Goal: Transaction & Acquisition: Purchase product/service

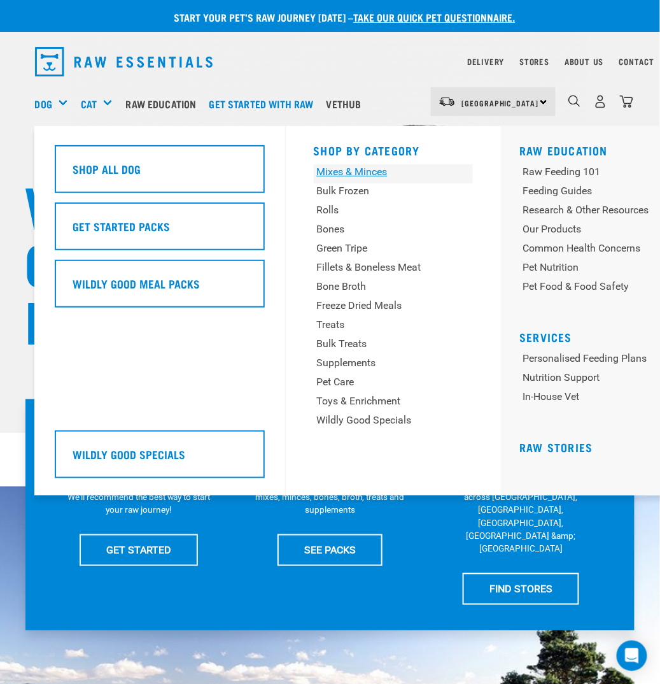
click at [347, 175] on div "Mixes & Minces" at bounding box center [379, 171] width 125 height 15
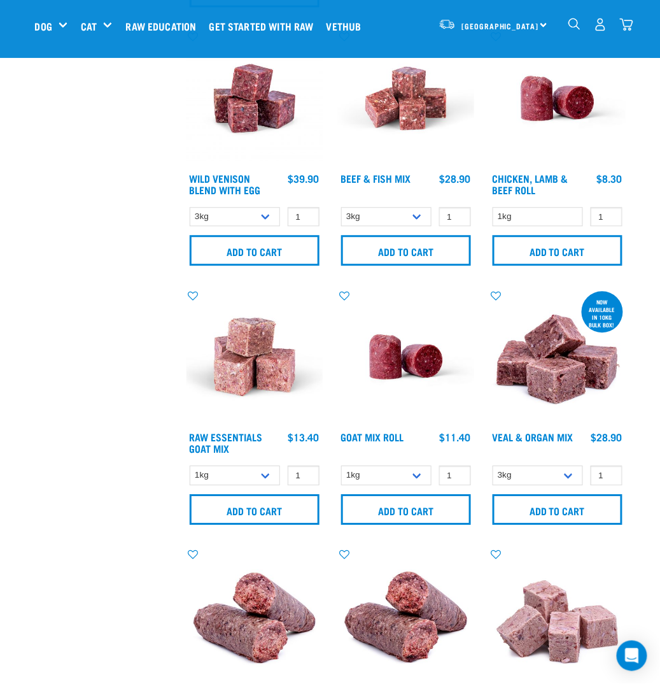
scroll to position [637, 0]
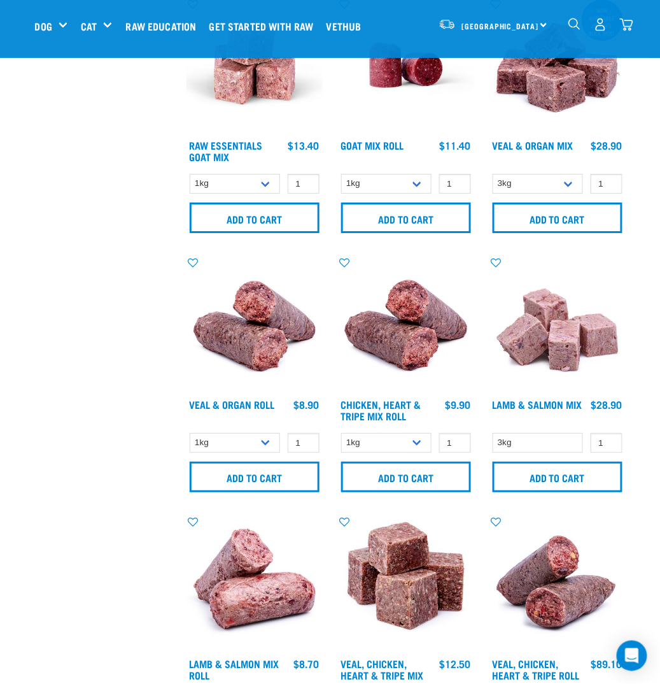
scroll to position [955, 0]
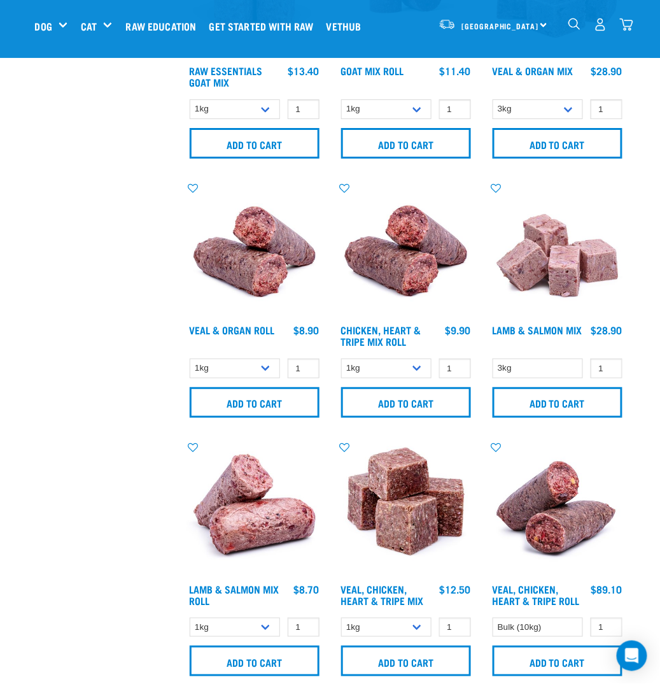
click at [47, 473] on div "× Filter products Pet Type Dog Cat Experience New Raw Feeder Experienced Raw Fe…" at bounding box center [103, 574] width 152 height 2970
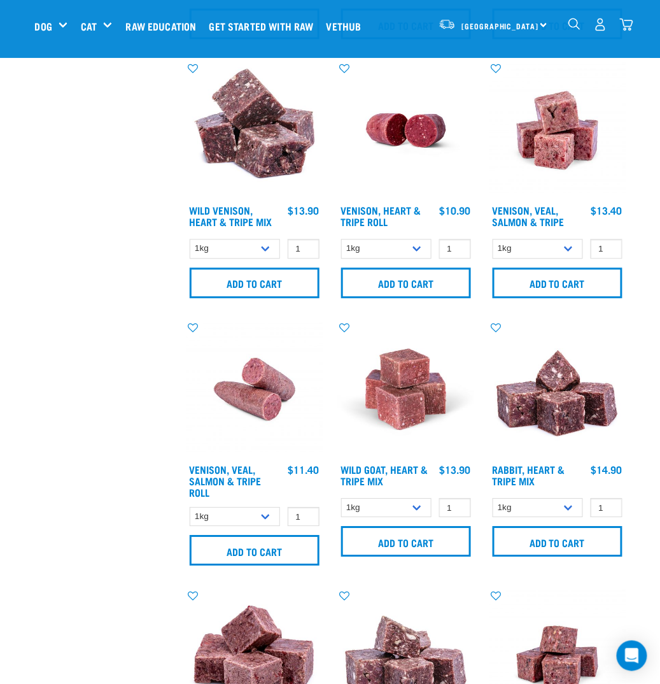
scroll to position [1528, 0]
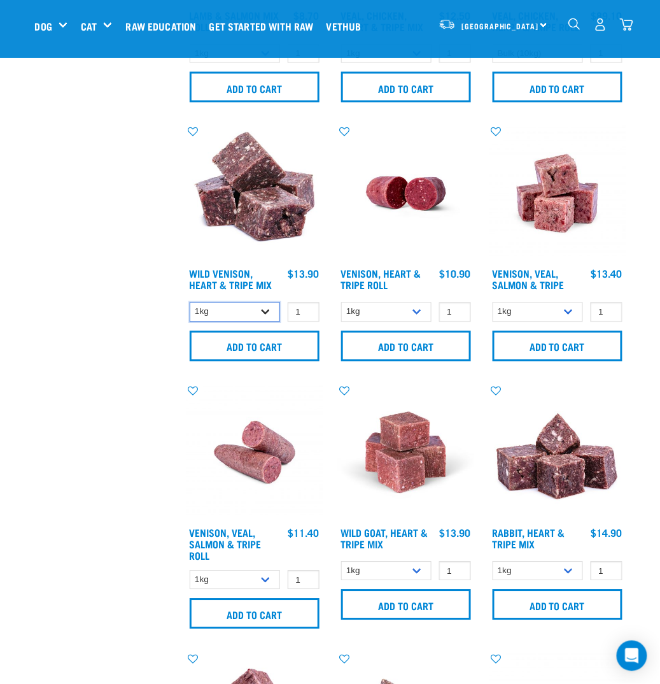
click at [250, 304] on select "1kg 3kg" at bounding box center [235, 313] width 91 height 20
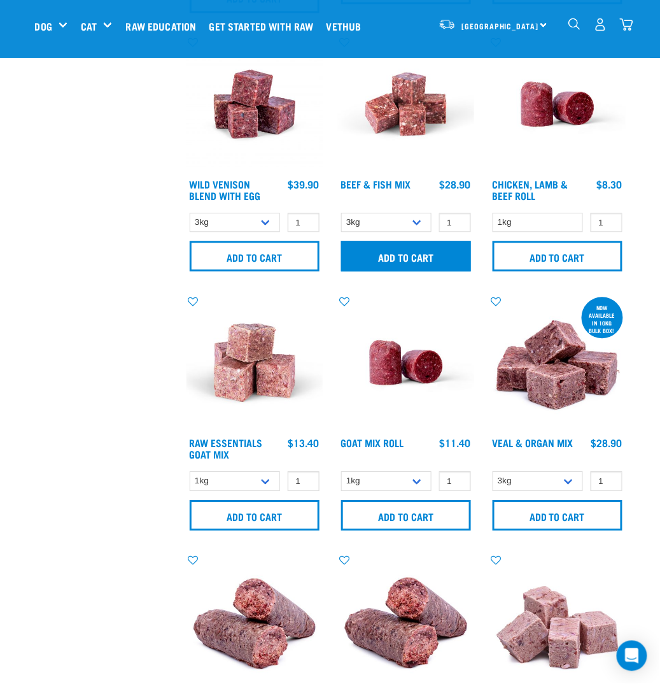
scroll to position [509, 0]
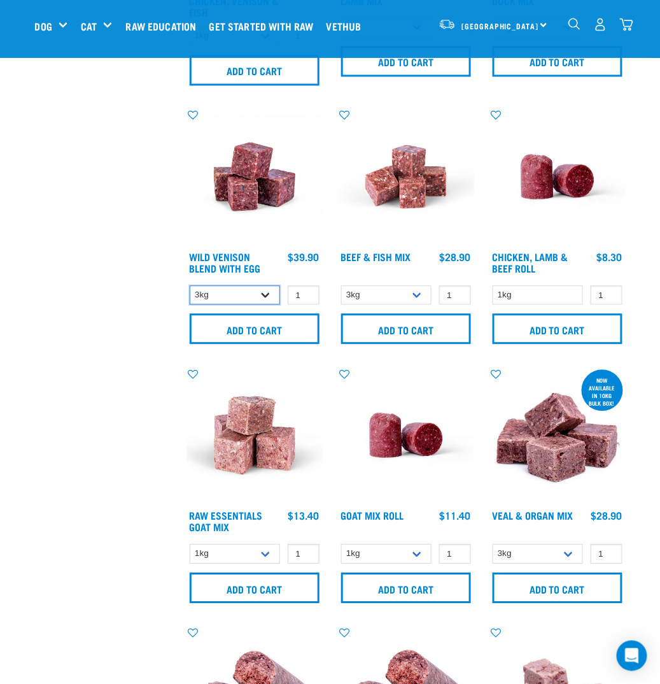
click at [231, 288] on select "3kg Bulk (10kg)" at bounding box center [235, 296] width 91 height 20
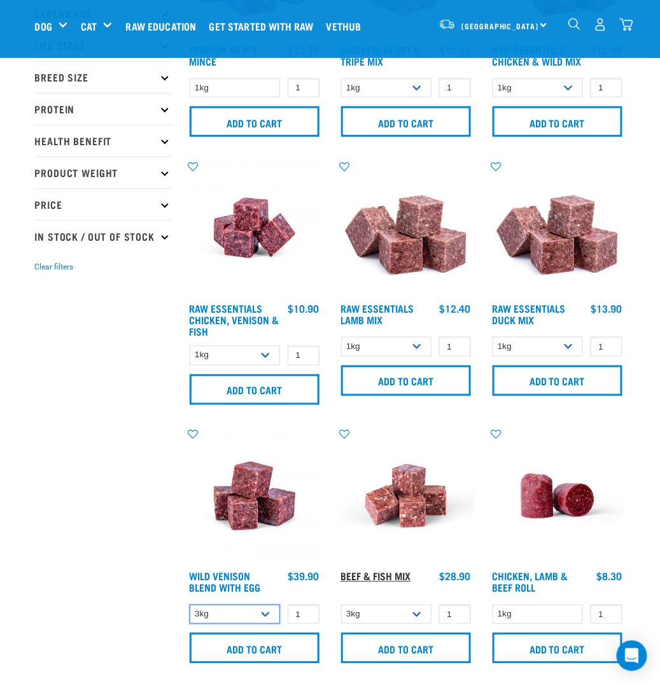
scroll to position [0, 0]
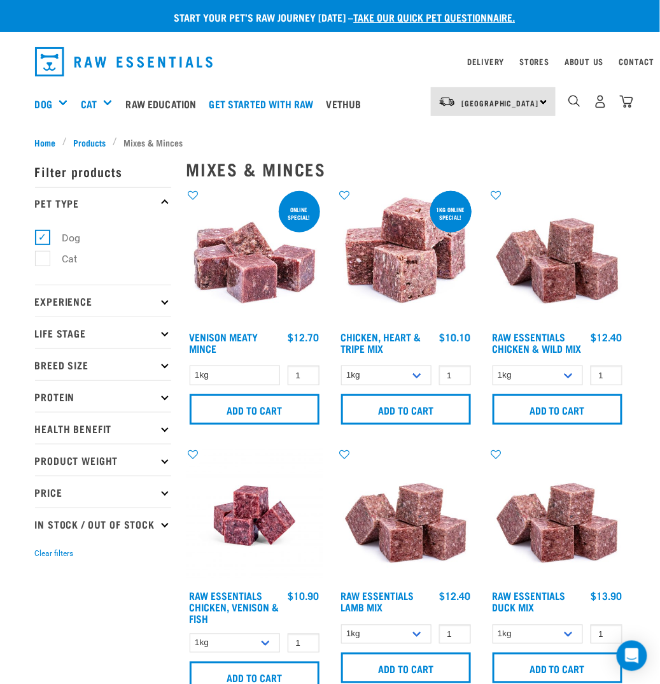
click at [146, 407] on p "Protein" at bounding box center [103, 396] width 136 height 32
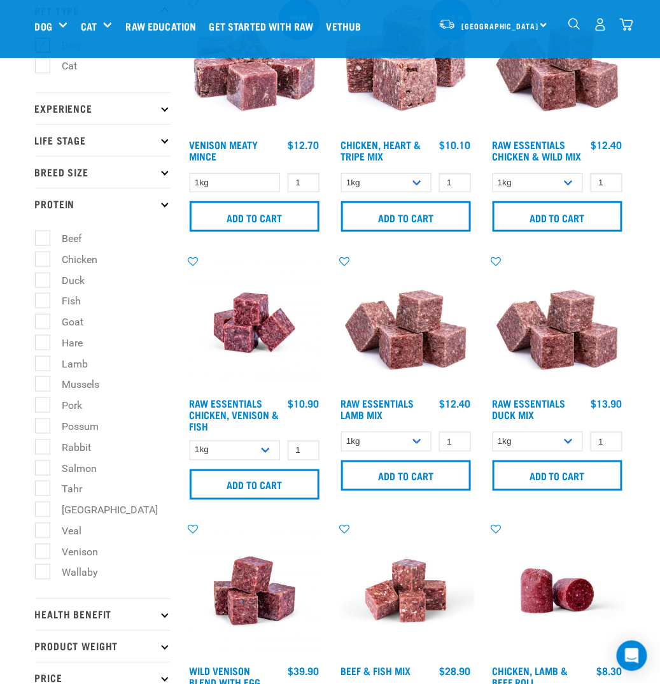
scroll to position [127, 0]
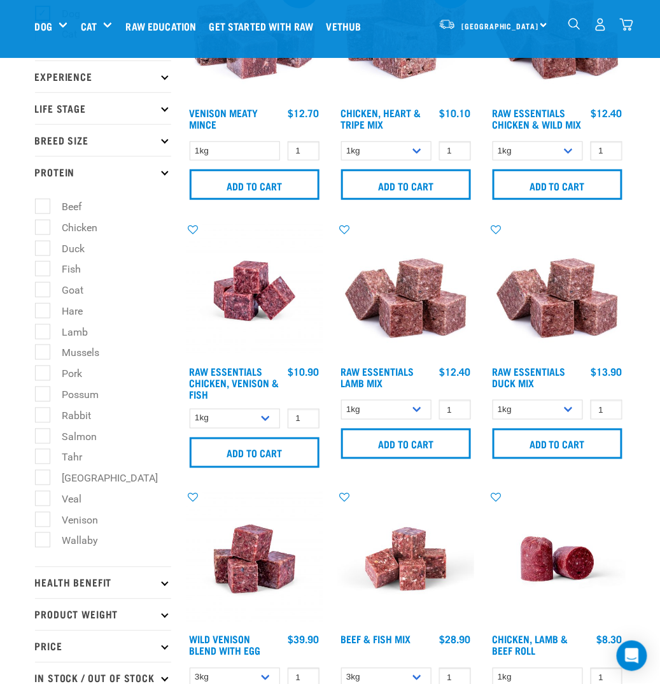
click at [45, 522] on label "Venison" at bounding box center [73, 520] width 62 height 16
click at [43, 522] on input "Venison" at bounding box center [39, 517] width 8 height 8
checkbox input "true"
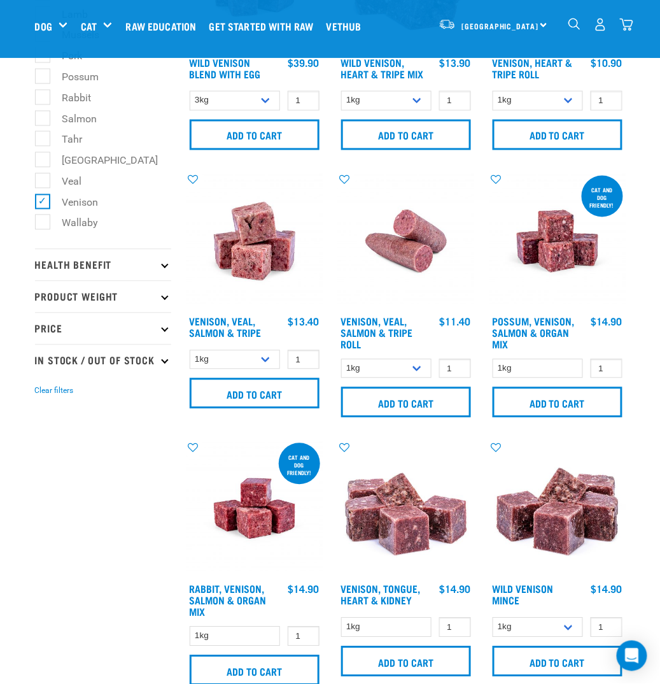
scroll to position [509, 0]
